Goal: Task Accomplishment & Management: Complete application form

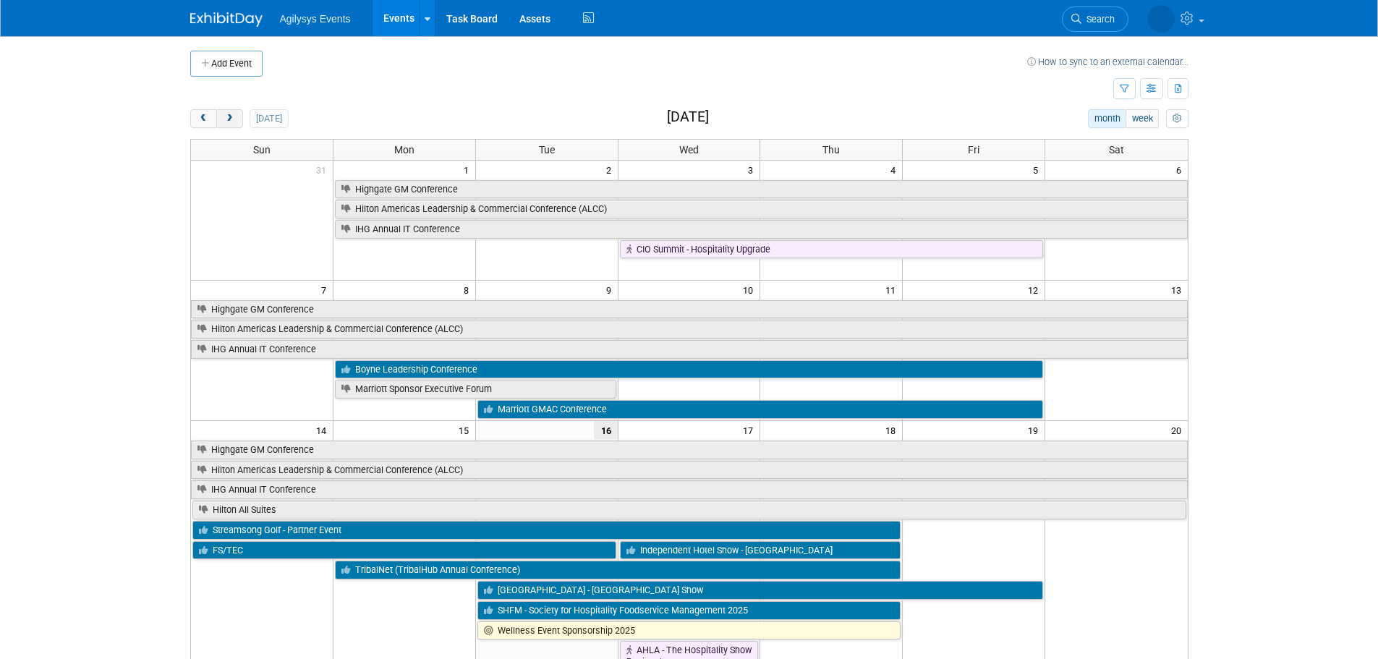
click at [231, 119] on span "next" at bounding box center [229, 118] width 11 height 9
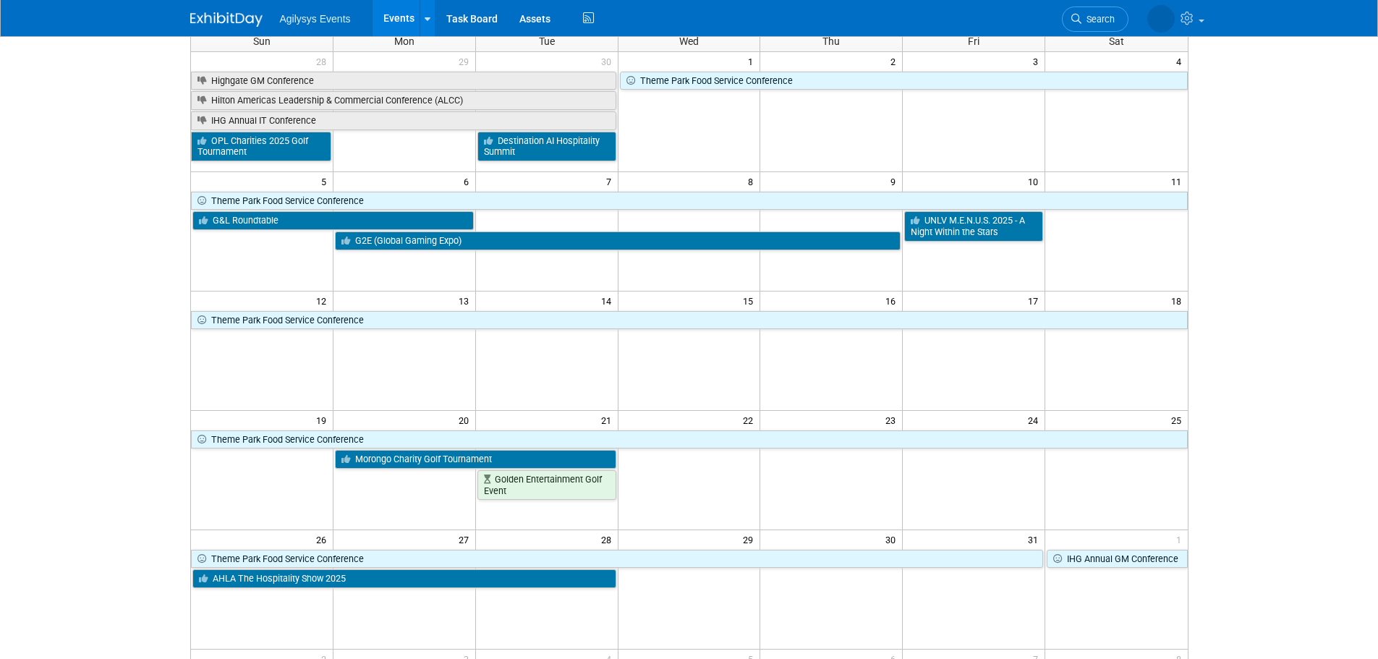
scroll to position [145, 0]
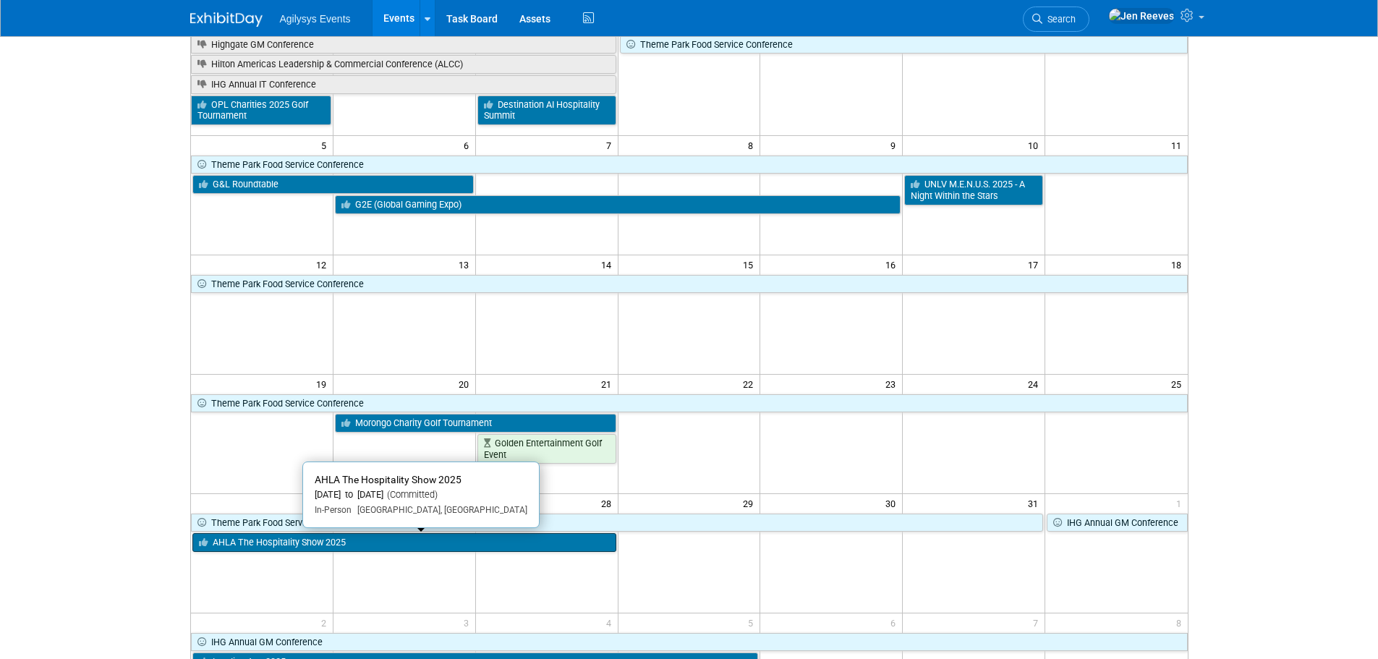
click at [292, 539] on link "AHLA The Hospitality Show 2025" at bounding box center [404, 542] width 424 height 19
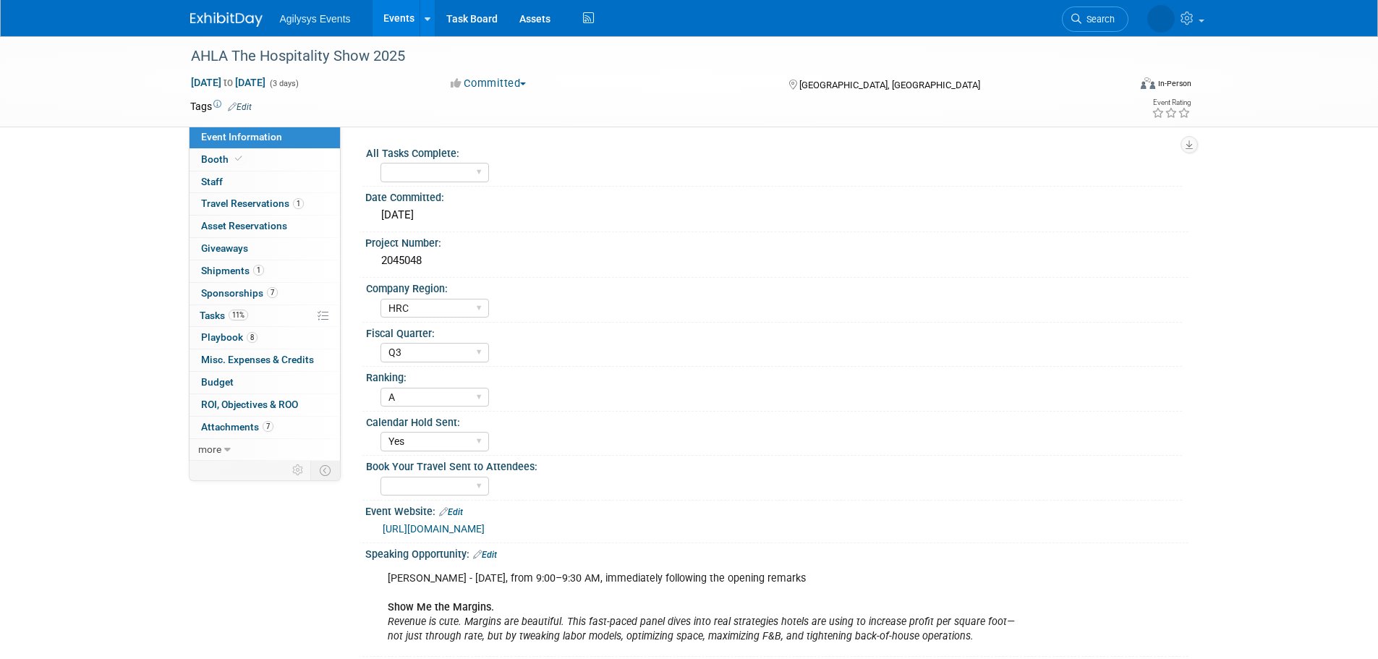
select select "HRC"
select select "Q3"
select select "A"
select select "Yes"
click at [233, 427] on span "Attachments 7" at bounding box center [237, 427] width 72 height 12
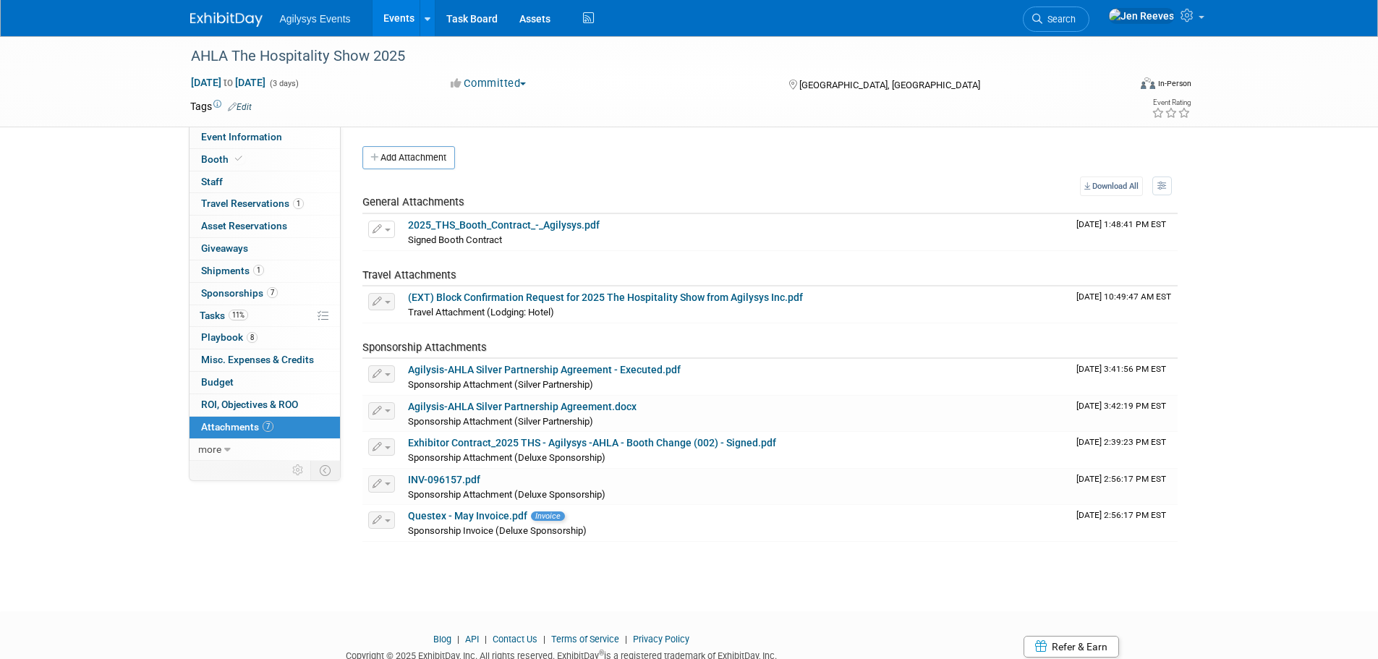
click at [242, 547] on div "Event Information Event Info Booth Booth 0 Staff 0 Staff 1 Travel Reservations …" at bounding box center [689, 296] width 1020 height 520
